Goal: Task Accomplishment & Management: Manage account settings

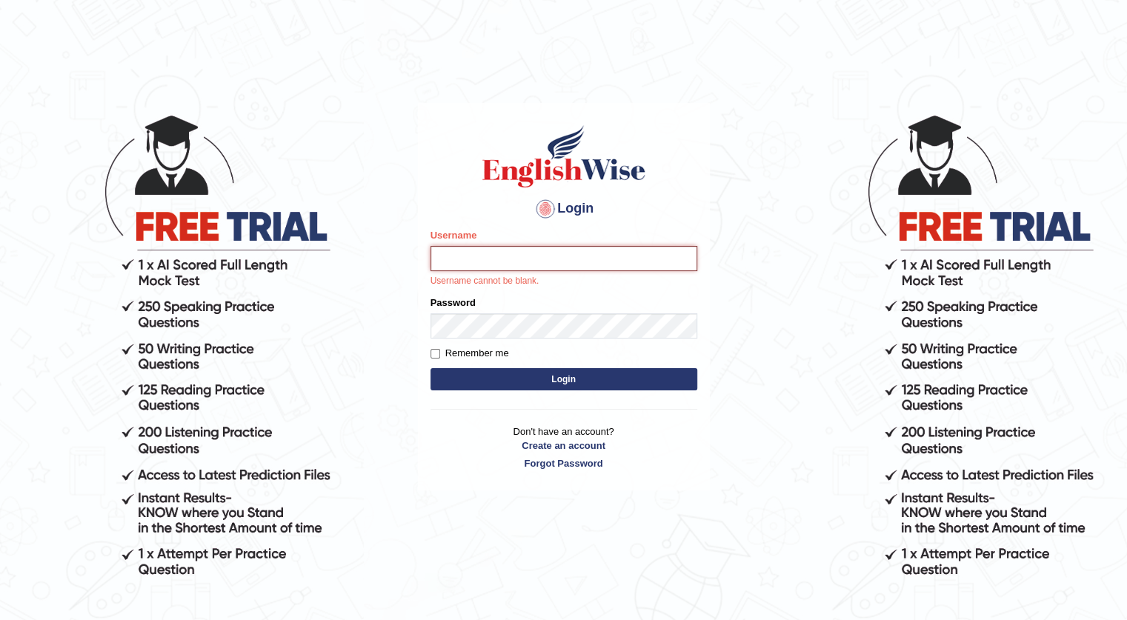
click at [476, 263] on input "Username" at bounding box center [564, 258] width 267 height 25
type input "hemantsingh_parramatta"
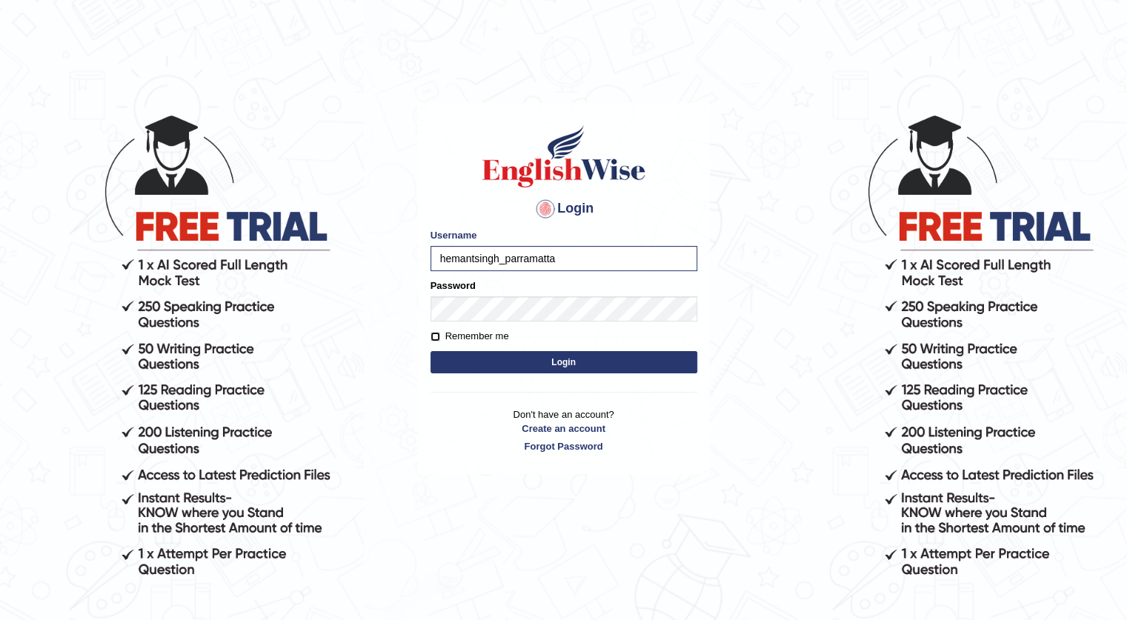
click at [431, 336] on input "Remember me" at bounding box center [436, 337] width 10 height 10
checkbox input "true"
click at [553, 367] on button "Login" at bounding box center [564, 362] width 267 height 22
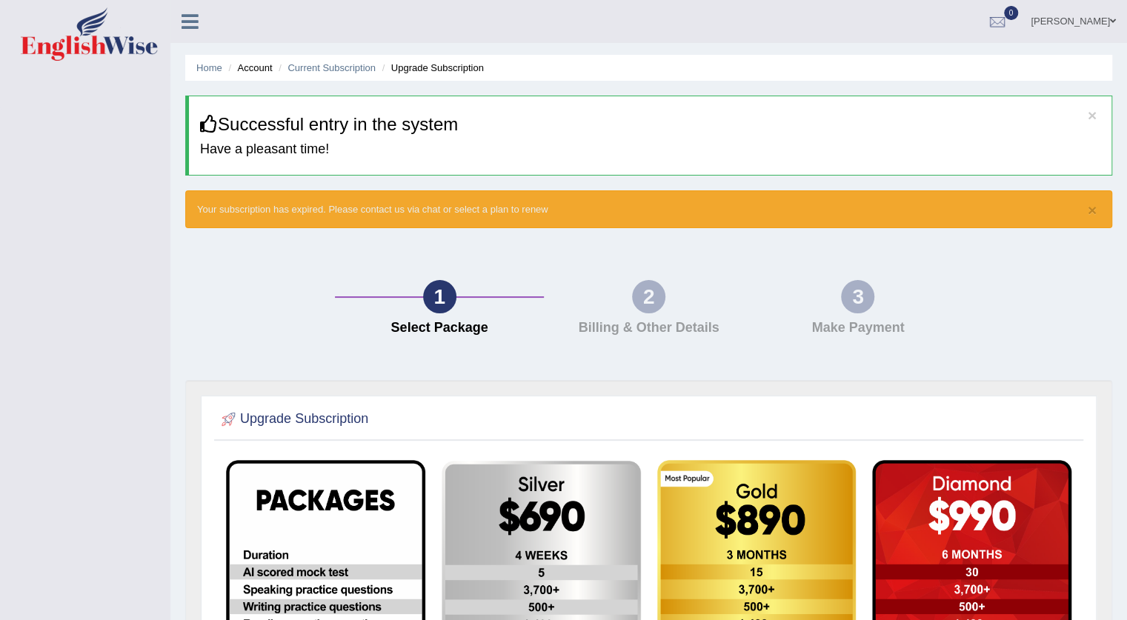
click at [959, 268] on div "1 Select Package 2 Billing & Other Details 3 Make Payment" at bounding box center [649, 311] width 942 height 137
click at [206, 136] on div "× Successful entry in the system Have a pleasant time!" at bounding box center [648, 136] width 927 height 80
click at [208, 128] on icon at bounding box center [209, 124] width 18 height 18
click at [1088, 20] on link "[PERSON_NAME]" at bounding box center [1073, 19] width 107 height 39
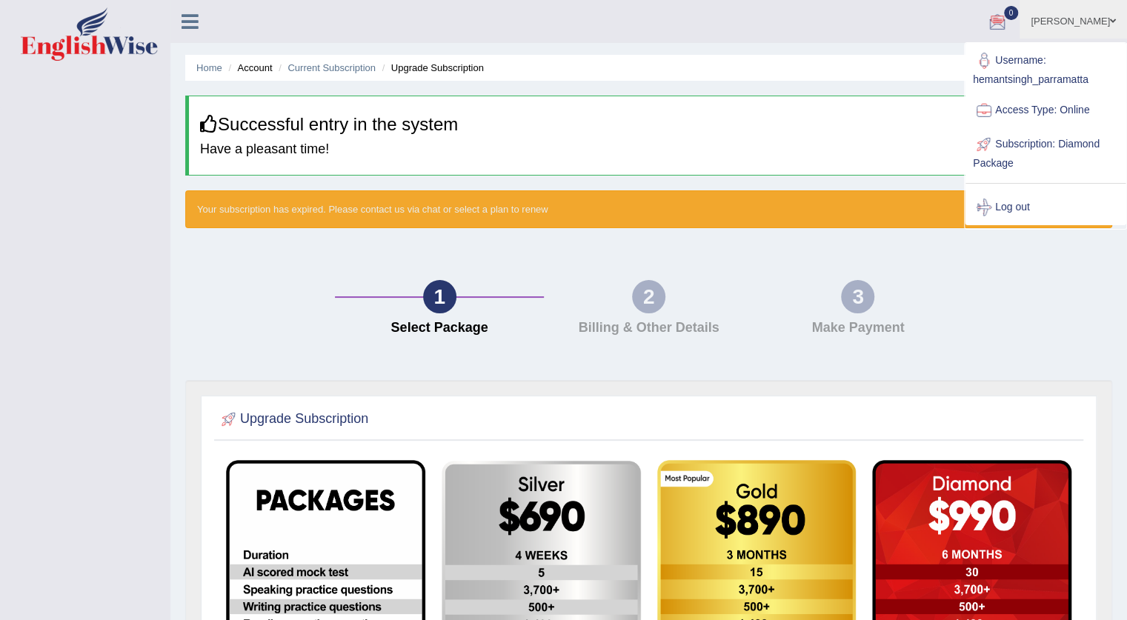
click at [706, 247] on div "1 Select Package 2 Billing & Other Details 3 Make Payment" at bounding box center [649, 311] width 942 height 137
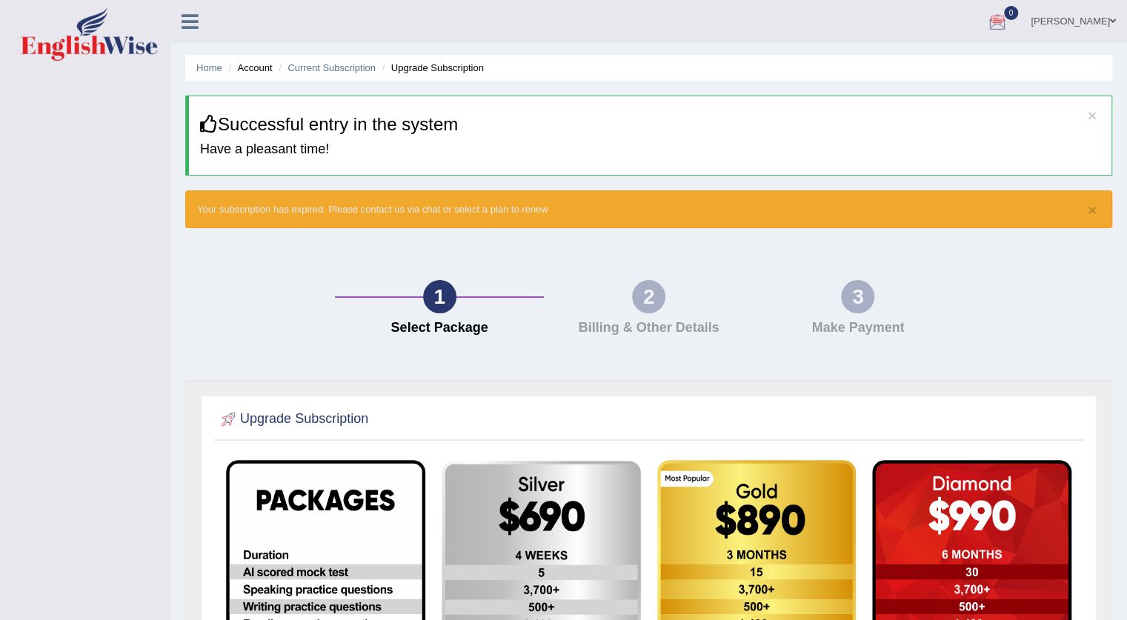
click at [630, 325] on h4 "Billing & Other Details" at bounding box center [649, 328] width 194 height 15
click at [202, 67] on link "Home" at bounding box center [209, 67] width 26 height 11
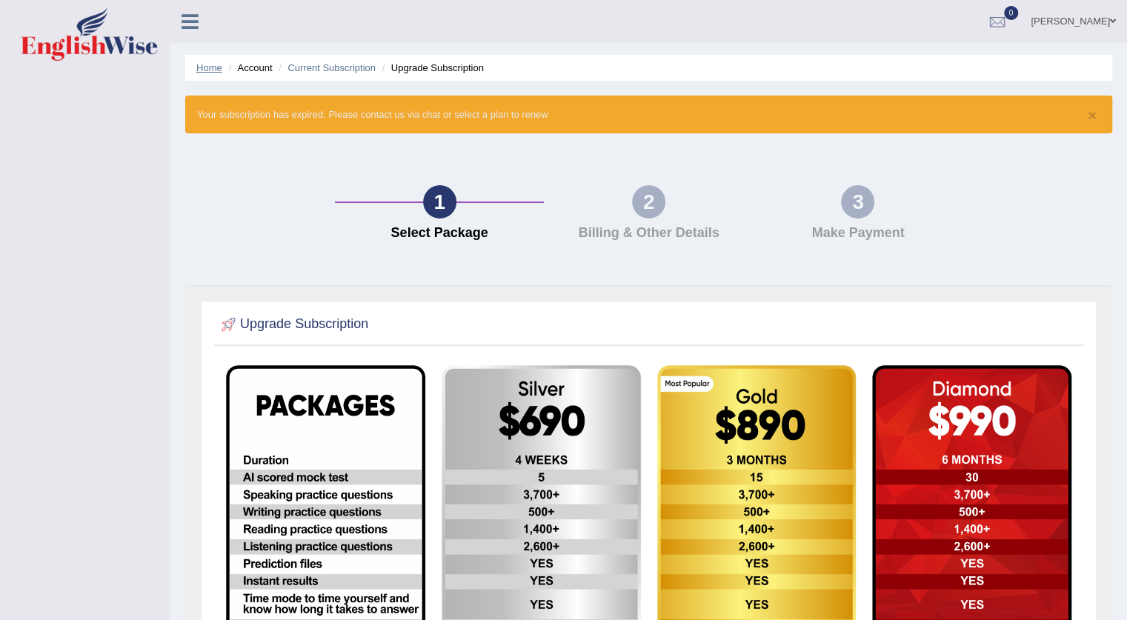
click at [213, 64] on link "Home" at bounding box center [209, 67] width 26 height 11
click at [218, 70] on link "Home" at bounding box center [209, 67] width 26 height 11
click at [355, 72] on link "Current Subscription" at bounding box center [332, 67] width 88 height 11
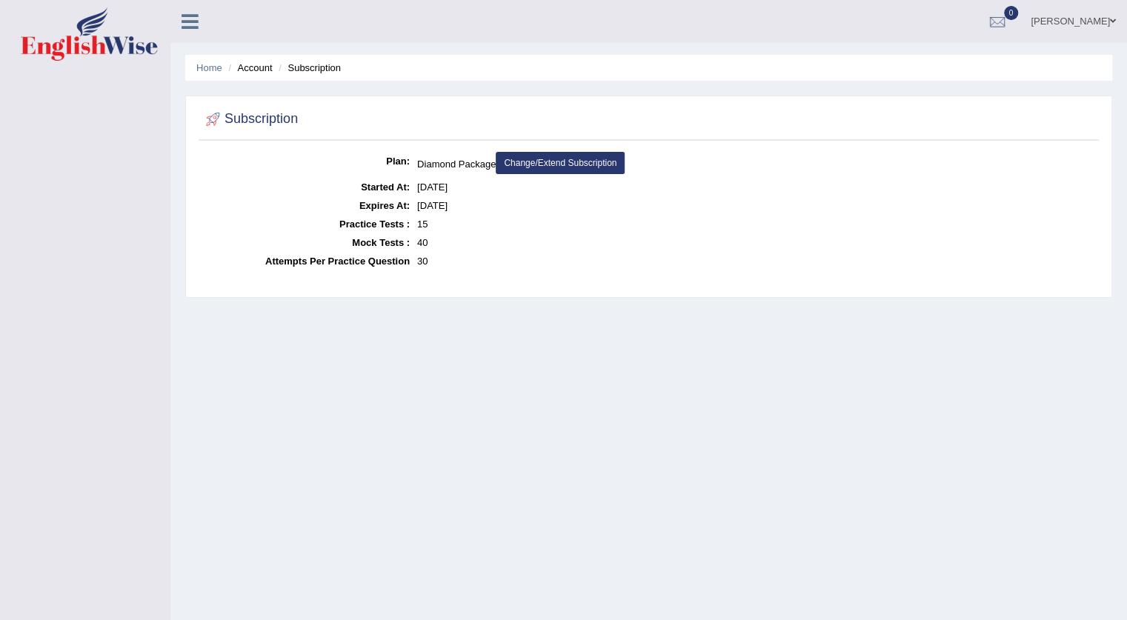
click at [587, 158] on link "Change/Extend Subscription" at bounding box center [560, 163] width 129 height 22
